Goal: Task Accomplishment & Management: Manage account settings

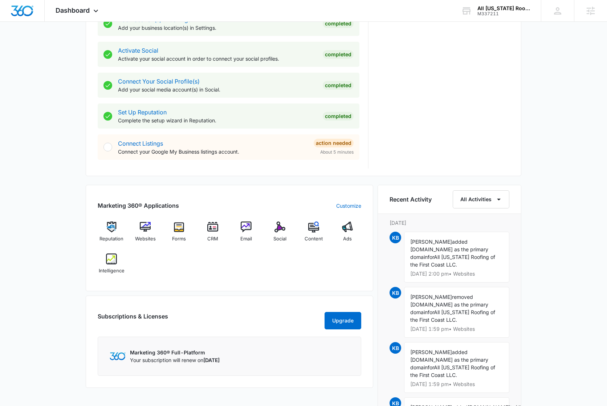
scroll to position [318, 0]
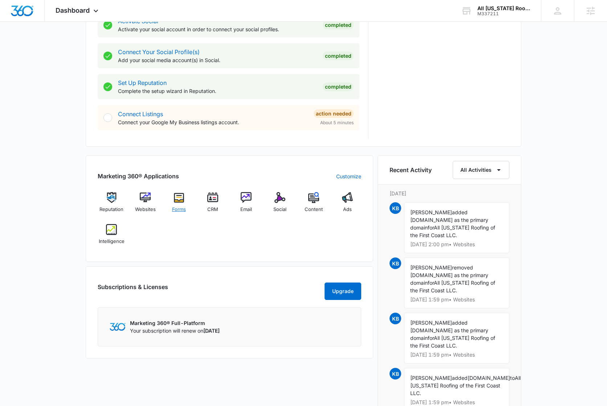
click at [178, 196] on img at bounding box center [179, 197] width 11 height 11
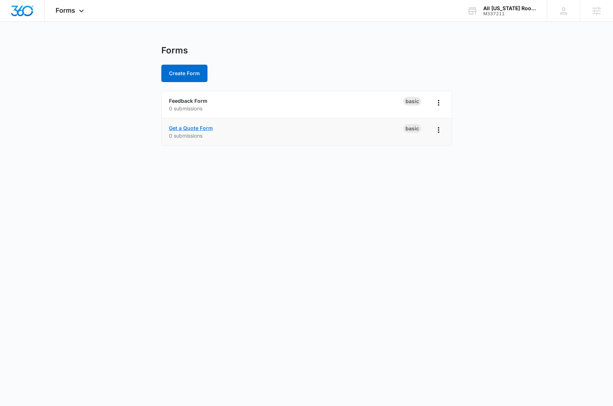
click at [204, 129] on link "Get a Quote Form" at bounding box center [191, 128] width 44 height 6
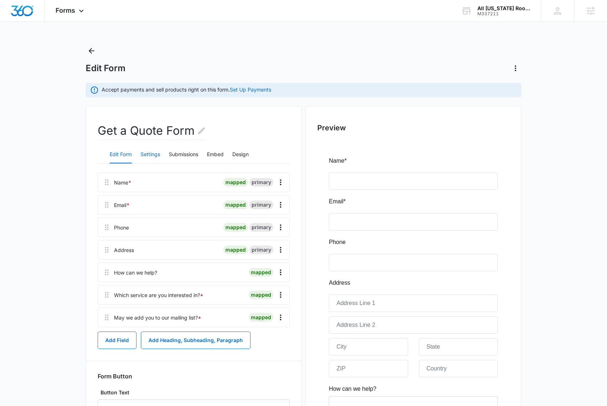
click at [150, 155] on button "Settings" at bounding box center [151, 154] width 20 height 17
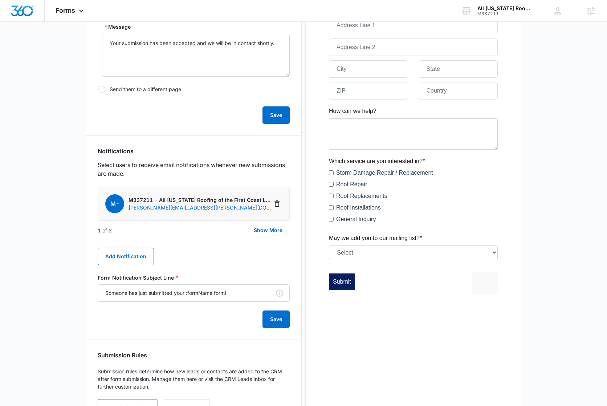
scroll to position [315, 0]
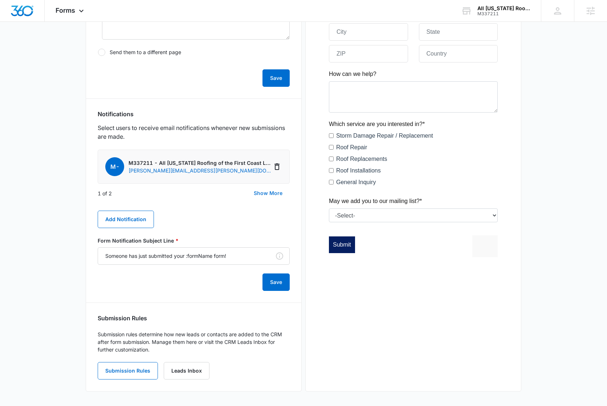
click at [265, 192] on button "Show More" at bounding box center [268, 192] width 43 height 17
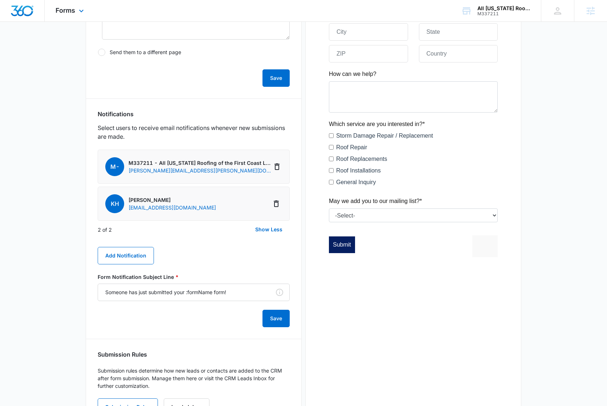
click at [68, 15] on div "Forms Apps Reputation Websites Forms CRM Email Social Content Ads Intelligence …" at bounding box center [71, 10] width 52 height 21
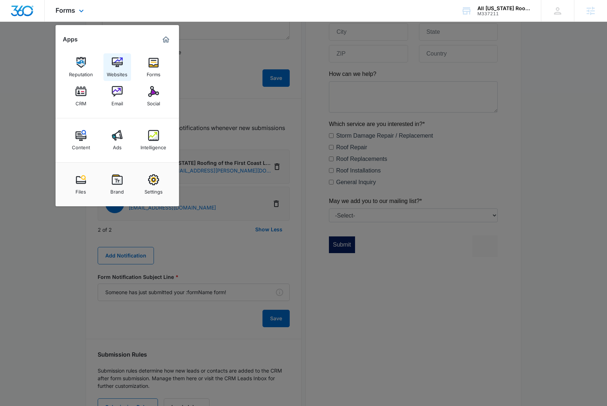
click at [119, 64] on img at bounding box center [117, 62] width 11 height 11
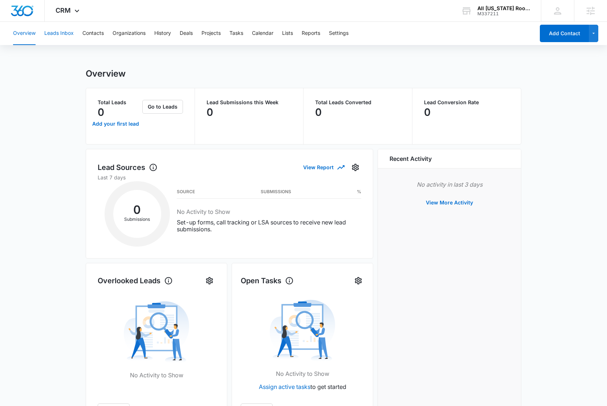
click at [52, 33] on button "Leads Inbox" at bounding box center [58, 33] width 29 height 23
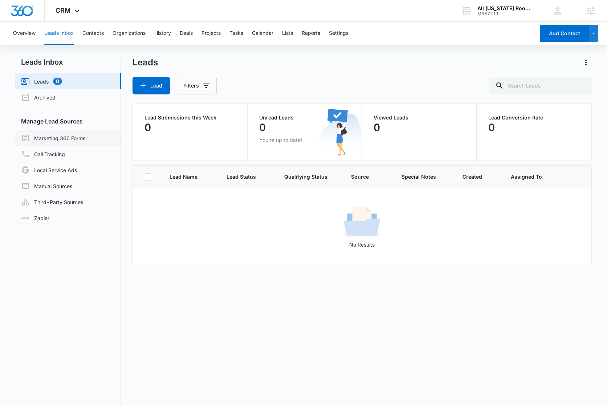
click at [85, 138] on link "Marketing 360 Forms" at bounding box center [53, 138] width 64 height 9
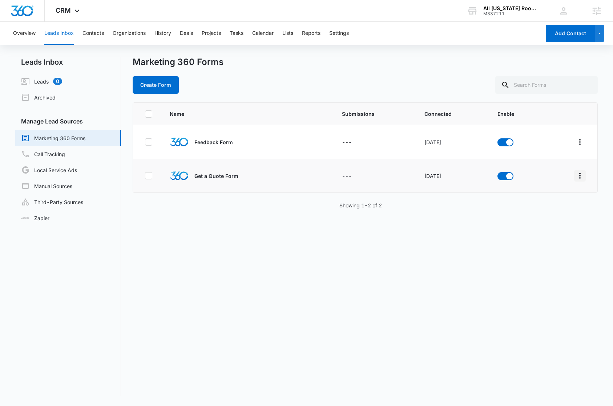
click at [575, 175] on icon "Overflow Menu" at bounding box center [579, 175] width 9 height 9
click at [556, 218] on div "Field Mapping" at bounding box center [541, 217] width 41 height 5
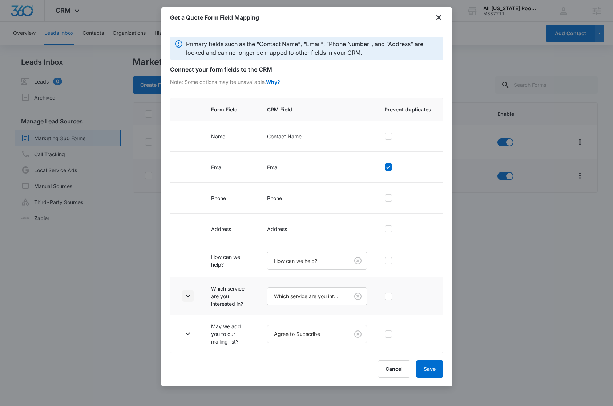
click at [190, 297] on icon "button" at bounding box center [187, 296] width 9 height 9
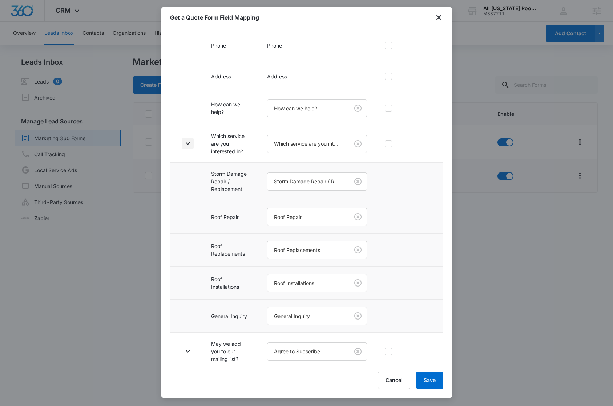
scroll to position [159, 0]
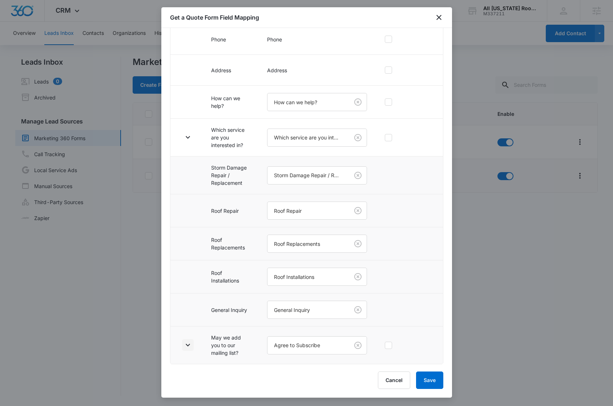
click at [185, 342] on icon "button" at bounding box center [187, 345] width 9 height 9
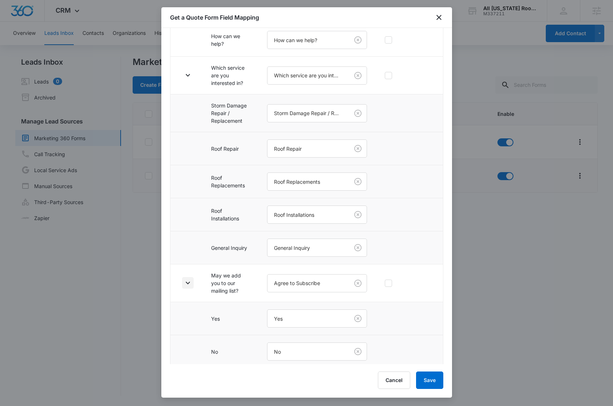
scroll to position [225, 0]
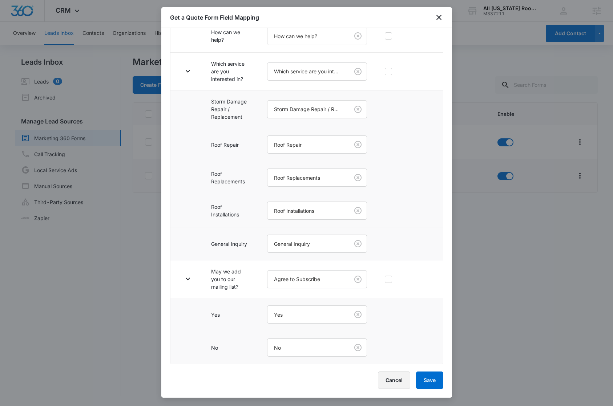
click at [389, 382] on button "Cancel" at bounding box center [394, 380] width 32 height 17
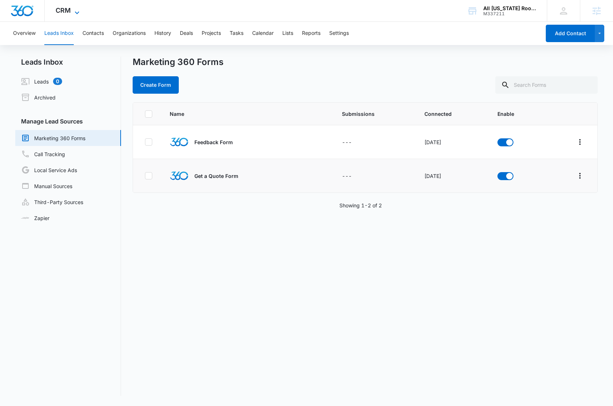
click at [74, 9] on icon at bounding box center [77, 12] width 9 height 9
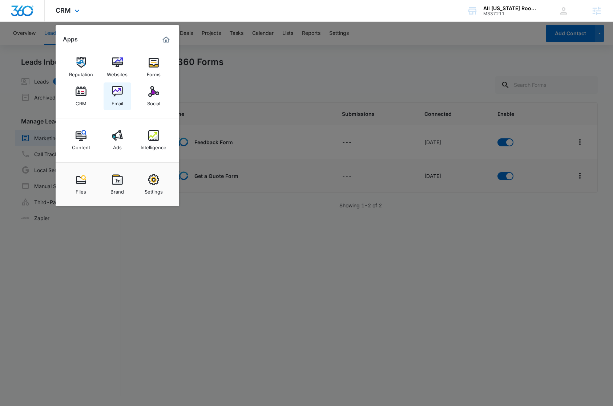
click at [118, 97] on div "Email" at bounding box center [117, 101] width 12 height 9
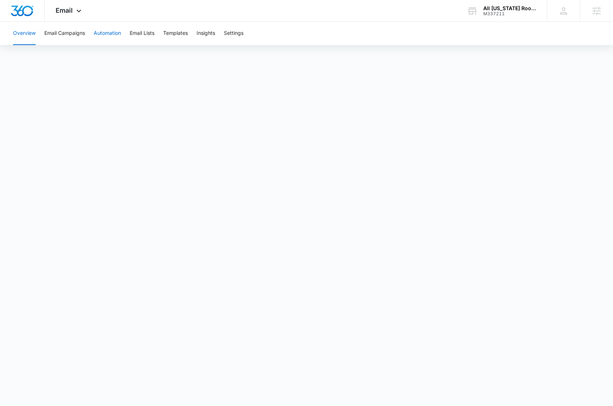
click at [111, 36] on button "Automation" at bounding box center [107, 33] width 27 height 23
click at [238, 35] on button "Settings" at bounding box center [234, 33] width 20 height 23
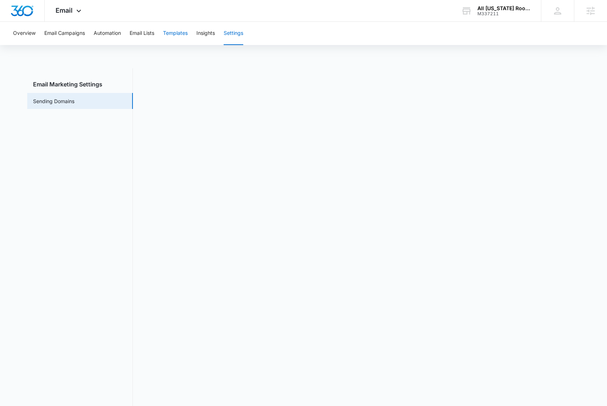
click at [183, 34] on button "Templates" at bounding box center [175, 33] width 25 height 23
click at [111, 30] on button "Automation" at bounding box center [107, 33] width 27 height 23
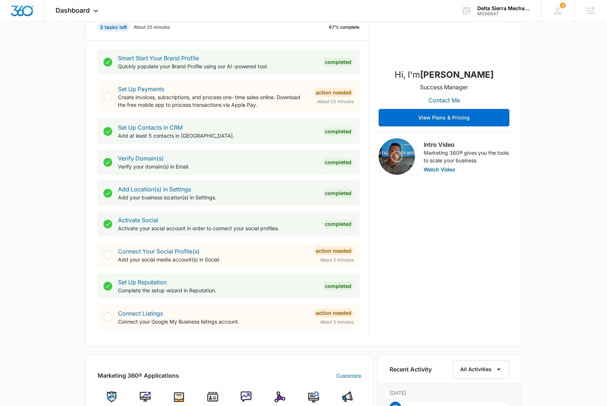
scroll to position [409, 0]
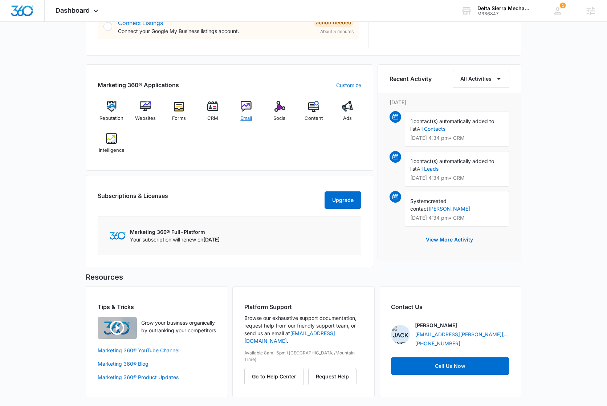
click at [240, 106] on div "Email" at bounding box center [246, 114] width 28 height 26
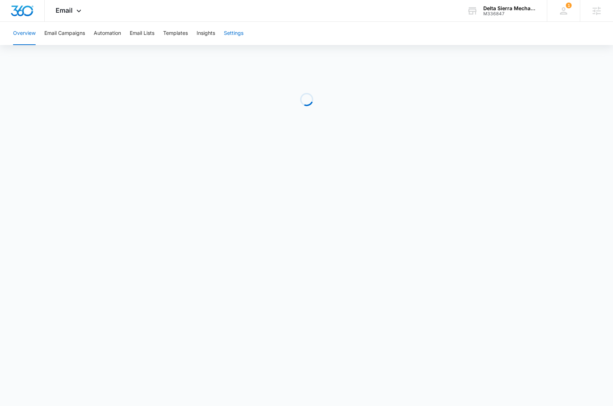
click at [235, 38] on button "Settings" at bounding box center [234, 33] width 20 height 23
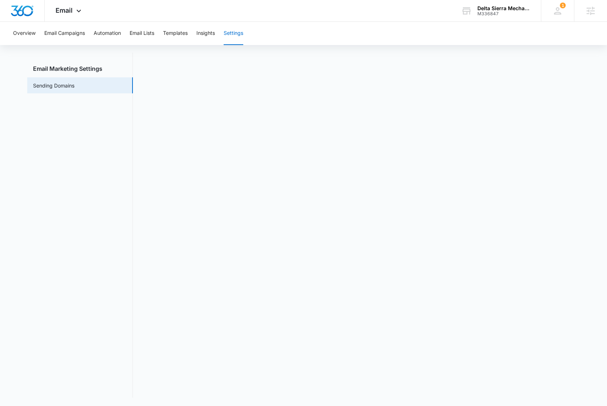
scroll to position [16, 0]
click at [108, 36] on button "Automation" at bounding box center [107, 33] width 27 height 23
